Goal: Task Accomplishment & Management: Manage account settings

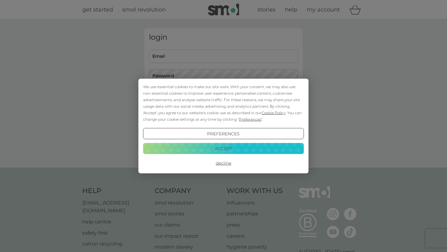
type input "nickicraddock@hotmail.com"
click at [226, 97] on div "We use essential cookies to make our site work. With your consent, we may also …" at bounding box center [223, 102] width 161 height 39
click at [223, 148] on button "Accept" at bounding box center [223, 148] width 161 height 11
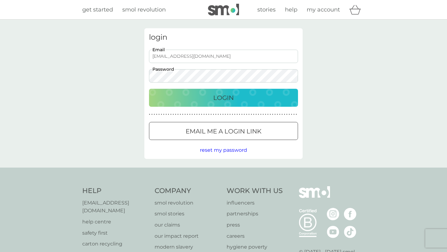
click at [221, 98] on p "Login" at bounding box center [223, 98] width 20 height 10
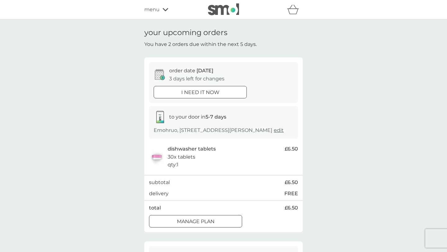
click at [203, 221] on div at bounding box center [202, 220] width 1 height 1
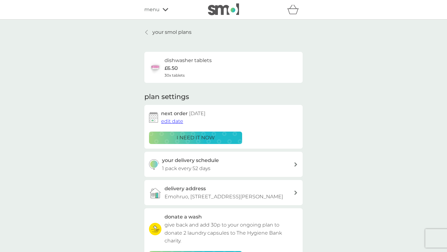
click at [171, 121] on span "edit date" at bounding box center [172, 121] width 22 height 6
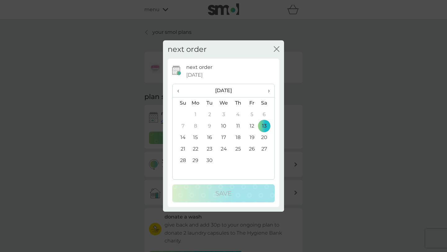
click at [269, 90] on span "›" at bounding box center [266, 90] width 6 height 13
click at [223, 158] on td "31" at bounding box center [224, 160] width 14 height 11
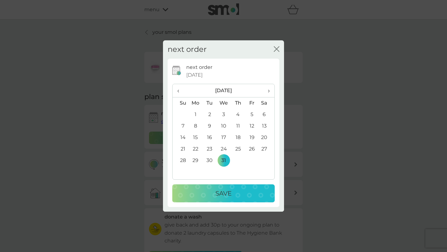
click at [222, 192] on p "Save" at bounding box center [223, 193] width 16 height 10
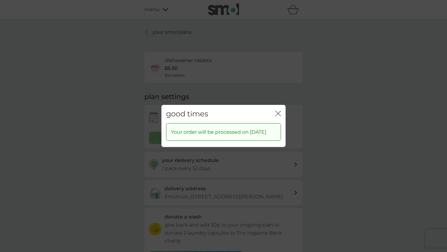
click at [279, 111] on icon "close" at bounding box center [279, 113] width 2 height 5
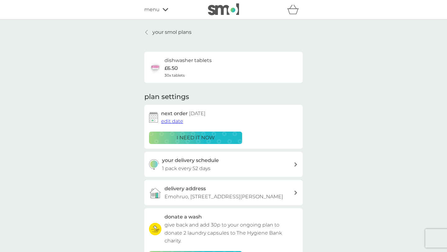
click at [166, 31] on p "your smol plans" at bounding box center [171, 32] width 39 height 8
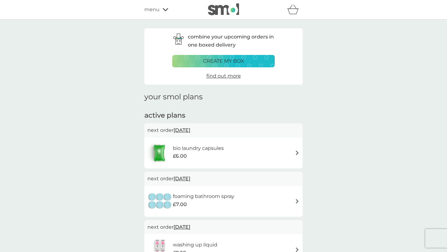
click at [190, 130] on span "14 Sep 2025" at bounding box center [181, 130] width 17 height 12
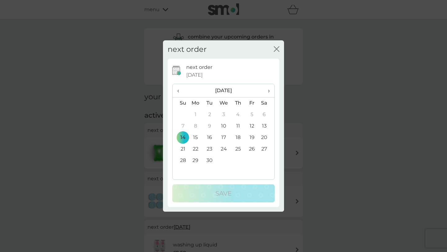
click at [270, 90] on th "›" at bounding box center [267, 90] width 16 height 13
click at [224, 159] on td "31" at bounding box center [224, 160] width 14 height 11
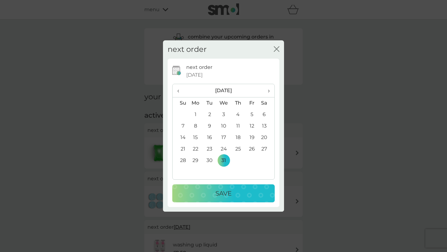
click at [228, 192] on p "Save" at bounding box center [223, 193] width 16 height 10
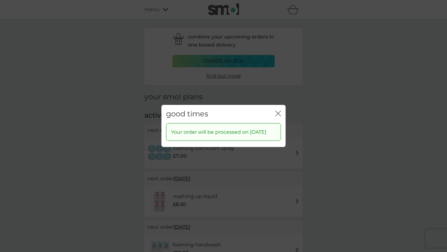
click at [277, 111] on icon "close" at bounding box center [278, 114] width 6 height 6
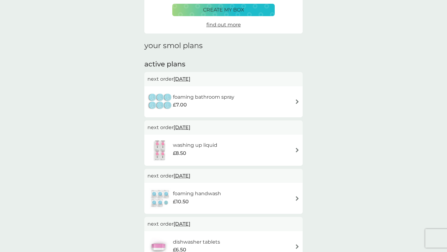
scroll to position [52, 0]
click at [189, 79] on span "24 Sep 2025" at bounding box center [181, 78] width 17 height 12
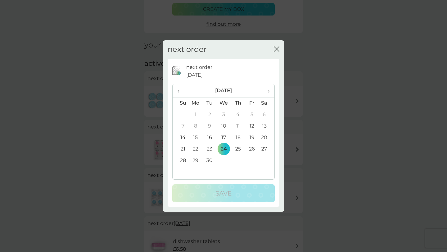
click at [268, 90] on span "›" at bounding box center [266, 90] width 6 height 13
click at [225, 159] on td "31" at bounding box center [224, 160] width 14 height 11
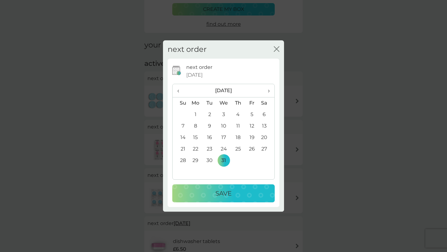
click at [223, 193] on p "Save" at bounding box center [223, 193] width 16 height 10
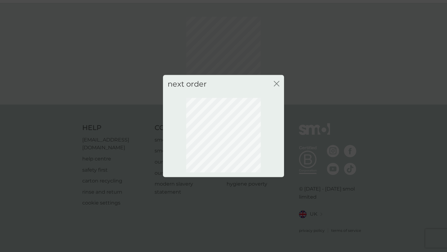
scroll to position [8, 0]
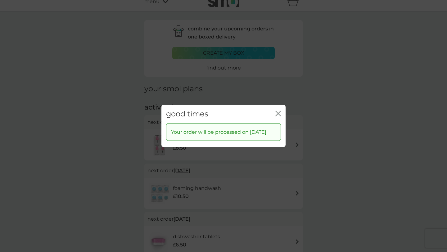
click at [279, 111] on icon "close" at bounding box center [278, 114] width 6 height 6
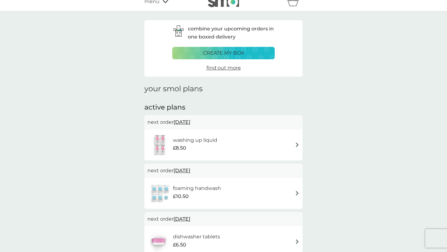
click at [190, 119] on span "1 Nov 2025" at bounding box center [181, 122] width 17 height 12
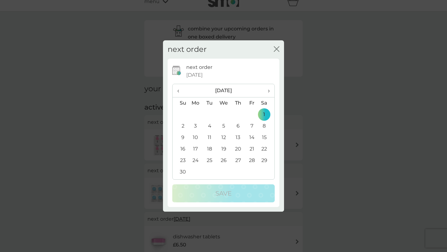
click at [269, 90] on span "›" at bounding box center [266, 90] width 6 height 13
click at [178, 91] on span "‹" at bounding box center [180, 90] width 7 height 13
click at [223, 160] on td "31" at bounding box center [224, 160] width 14 height 11
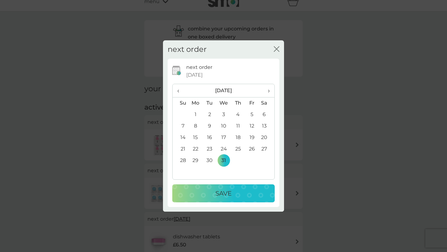
click at [227, 193] on p "Save" at bounding box center [223, 193] width 16 height 10
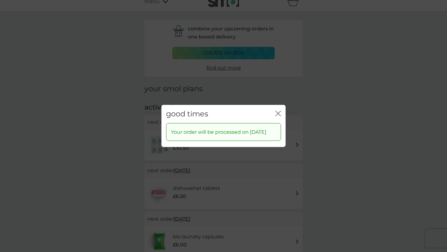
click at [277, 111] on icon "close" at bounding box center [277, 113] width 2 height 5
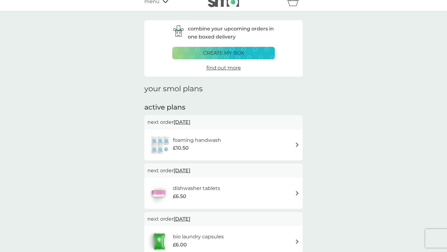
click at [189, 123] on span "1 Dec 2025" at bounding box center [181, 122] width 17 height 12
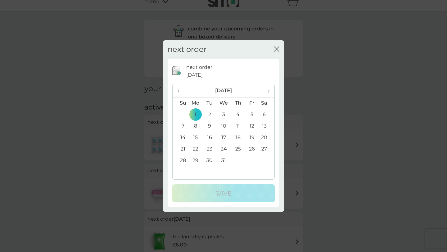
click at [269, 90] on span "›" at bounding box center [266, 90] width 6 height 13
click at [264, 160] on td "31" at bounding box center [267, 160] width 16 height 11
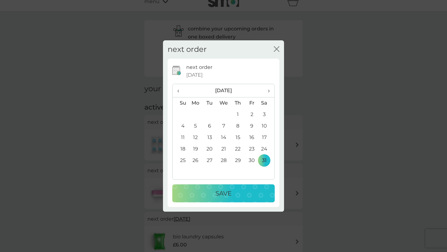
click at [228, 193] on p "Save" at bounding box center [223, 193] width 16 height 10
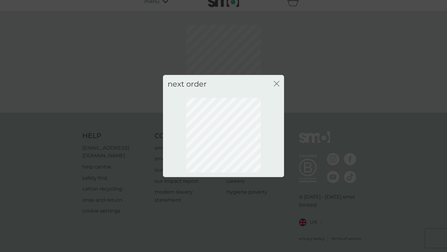
click at [277, 82] on icon "close" at bounding box center [277, 84] width 6 height 6
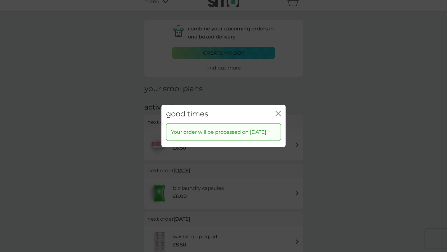
click at [278, 111] on icon "close" at bounding box center [278, 114] width 6 height 6
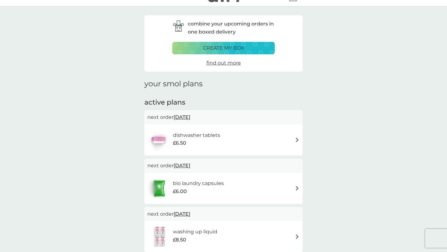
scroll to position [0, 0]
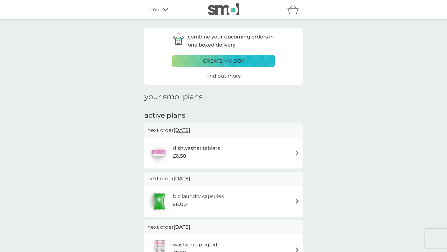
click at [160, 9] on div "menu" at bounding box center [170, 10] width 53 height 8
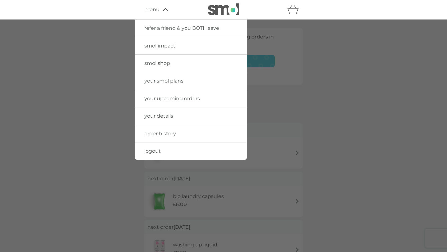
click at [155, 151] on span "logout" at bounding box center [152, 151] width 16 height 6
